Goal: Task Accomplishment & Management: Complete application form

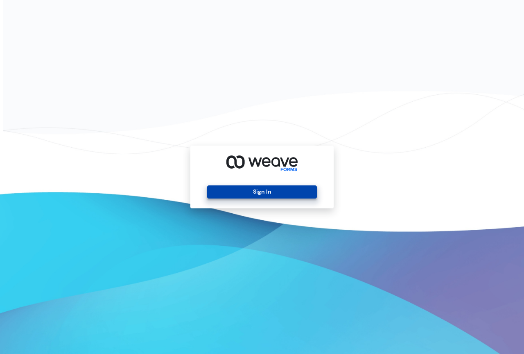
click at [265, 194] on button "Sign In" at bounding box center [261, 191] width 109 height 13
click at [266, 193] on button "Sign In" at bounding box center [261, 191] width 109 height 13
click at [273, 192] on button "Sign In" at bounding box center [261, 191] width 109 height 13
click at [252, 193] on button "Sign In" at bounding box center [261, 191] width 109 height 13
click at [236, 195] on button "Sign In" at bounding box center [261, 191] width 109 height 13
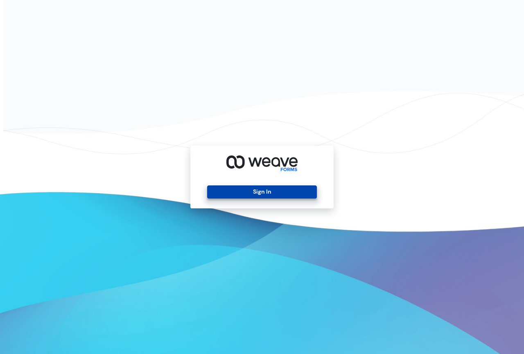
click at [244, 192] on button "Sign In" at bounding box center [261, 191] width 109 height 13
click at [240, 190] on button "Sign In" at bounding box center [261, 191] width 109 height 13
click at [252, 189] on button "Sign In" at bounding box center [261, 191] width 109 height 13
click at [227, 190] on button "Sign In" at bounding box center [261, 191] width 109 height 13
click at [246, 193] on button "Sign In" at bounding box center [261, 191] width 109 height 13
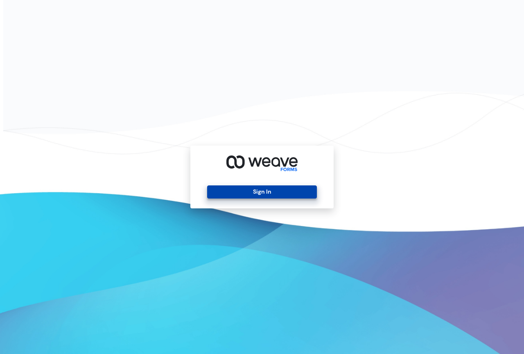
click at [246, 193] on button "Sign In" at bounding box center [261, 191] width 109 height 13
click at [247, 194] on button "Sign In" at bounding box center [261, 191] width 109 height 13
click at [229, 190] on button "Sign In" at bounding box center [261, 191] width 109 height 13
click at [265, 194] on button "Sign In" at bounding box center [261, 191] width 109 height 13
